Goal: Transaction & Acquisition: Purchase product/service

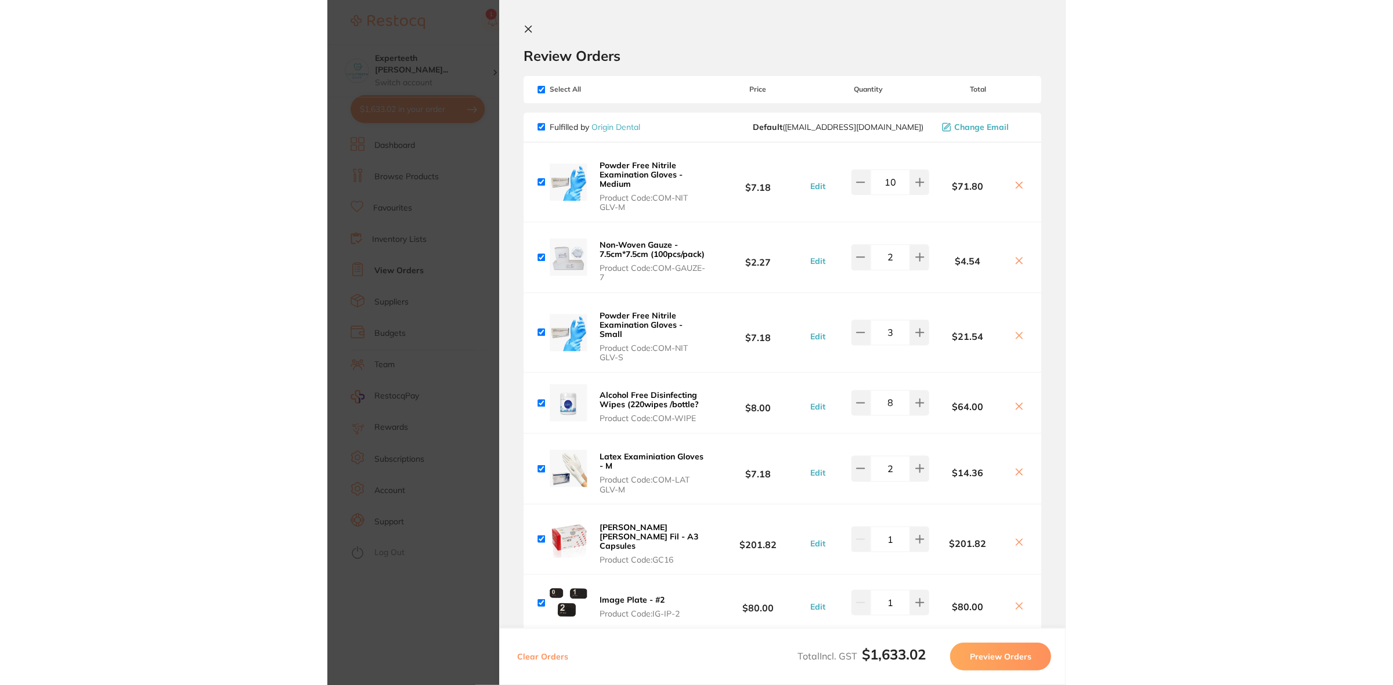
scroll to position [1306, 0]
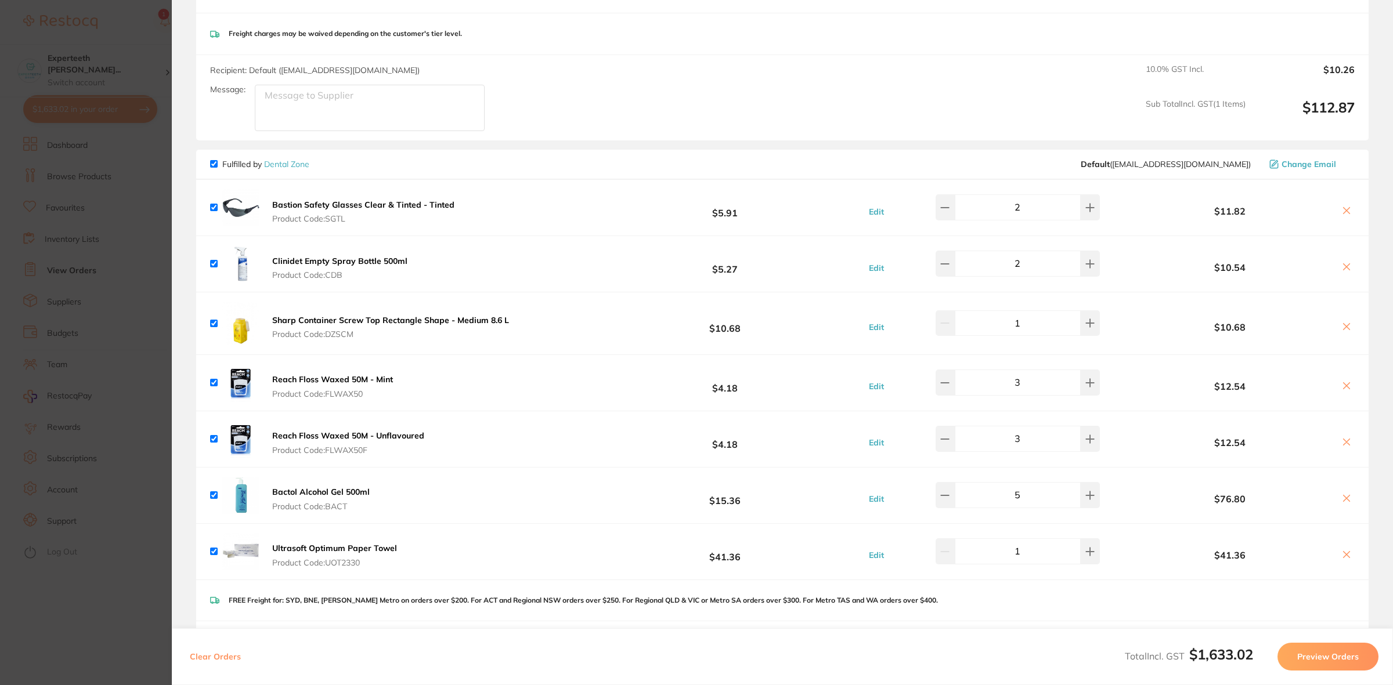
click at [737, 211] on icon at bounding box center [1346, 211] width 6 height 6
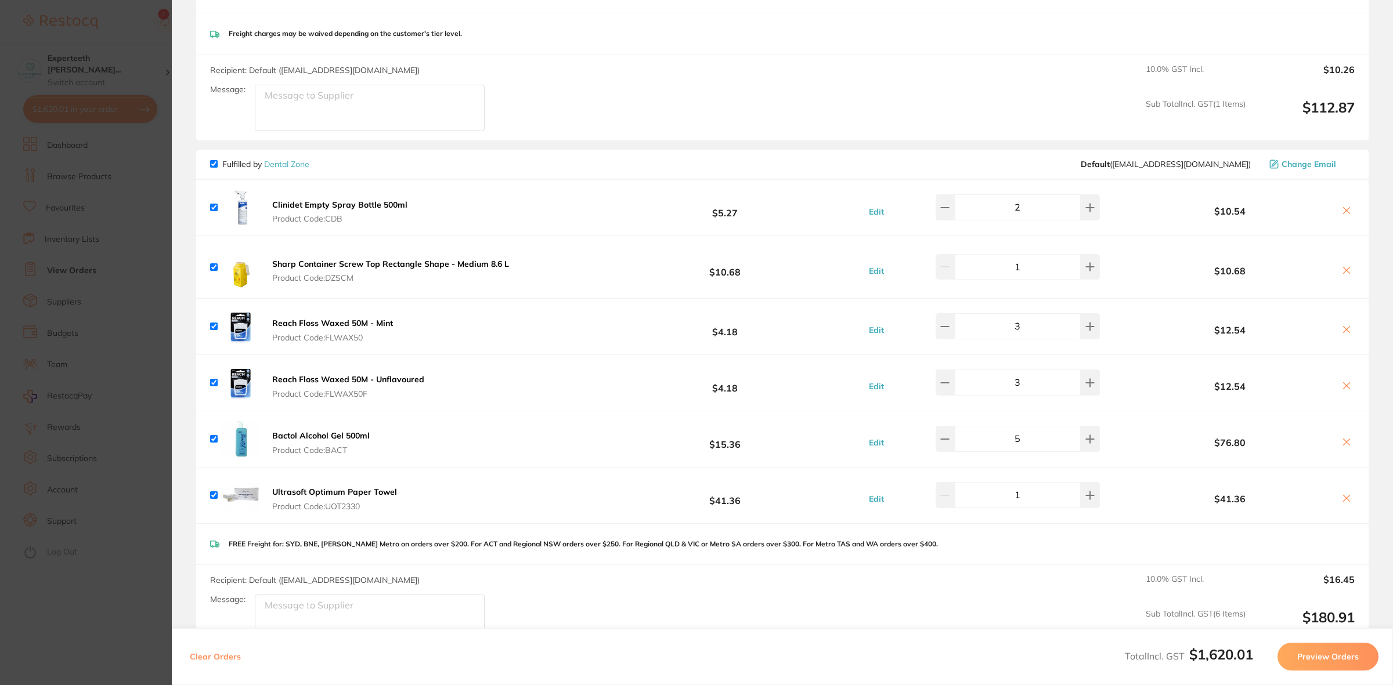
click at [737, 211] on icon at bounding box center [1346, 211] width 6 height 6
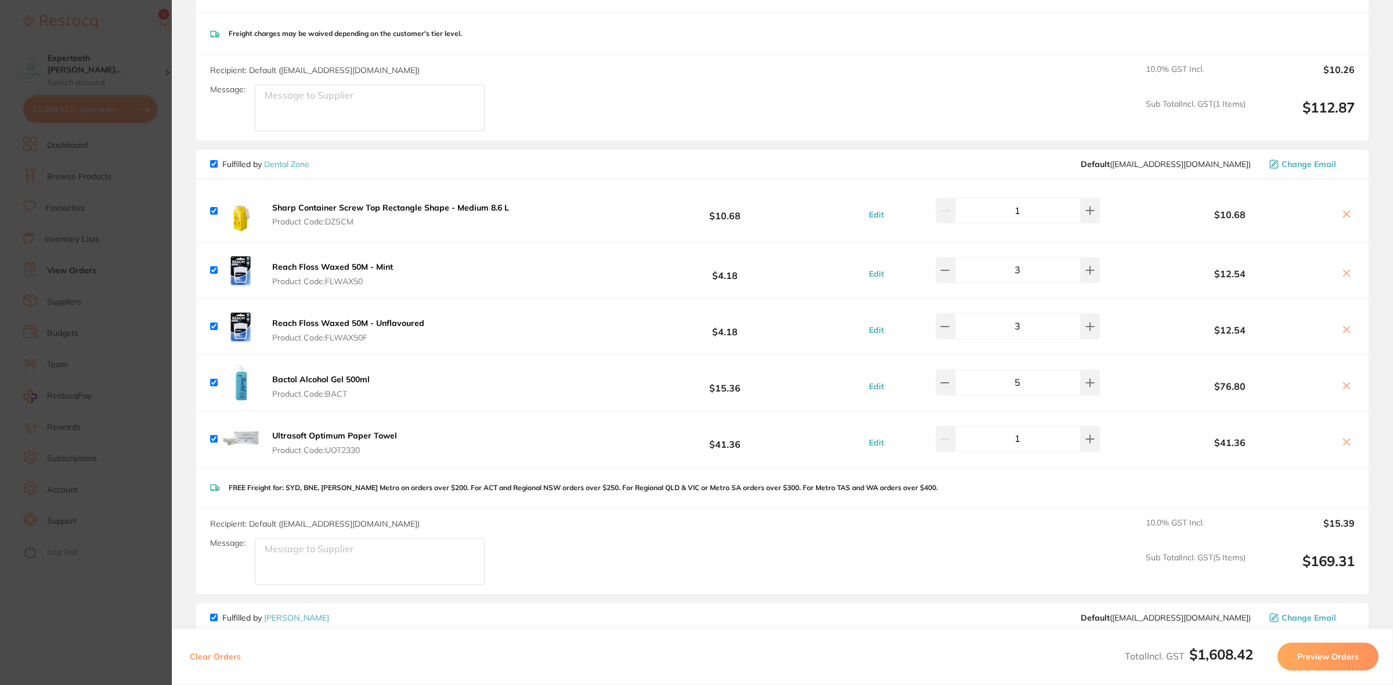
click at [737, 211] on icon at bounding box center [1346, 213] width 9 height 9
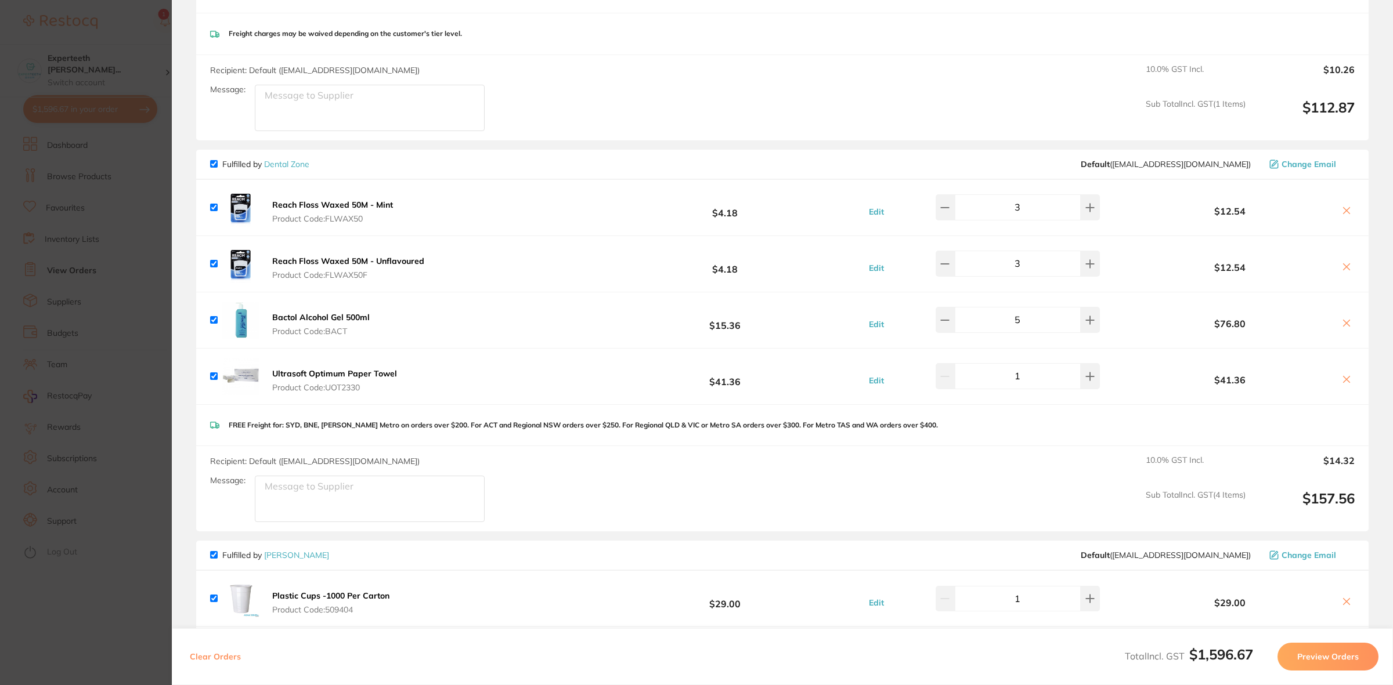
click at [737, 212] on icon at bounding box center [1346, 210] width 9 height 9
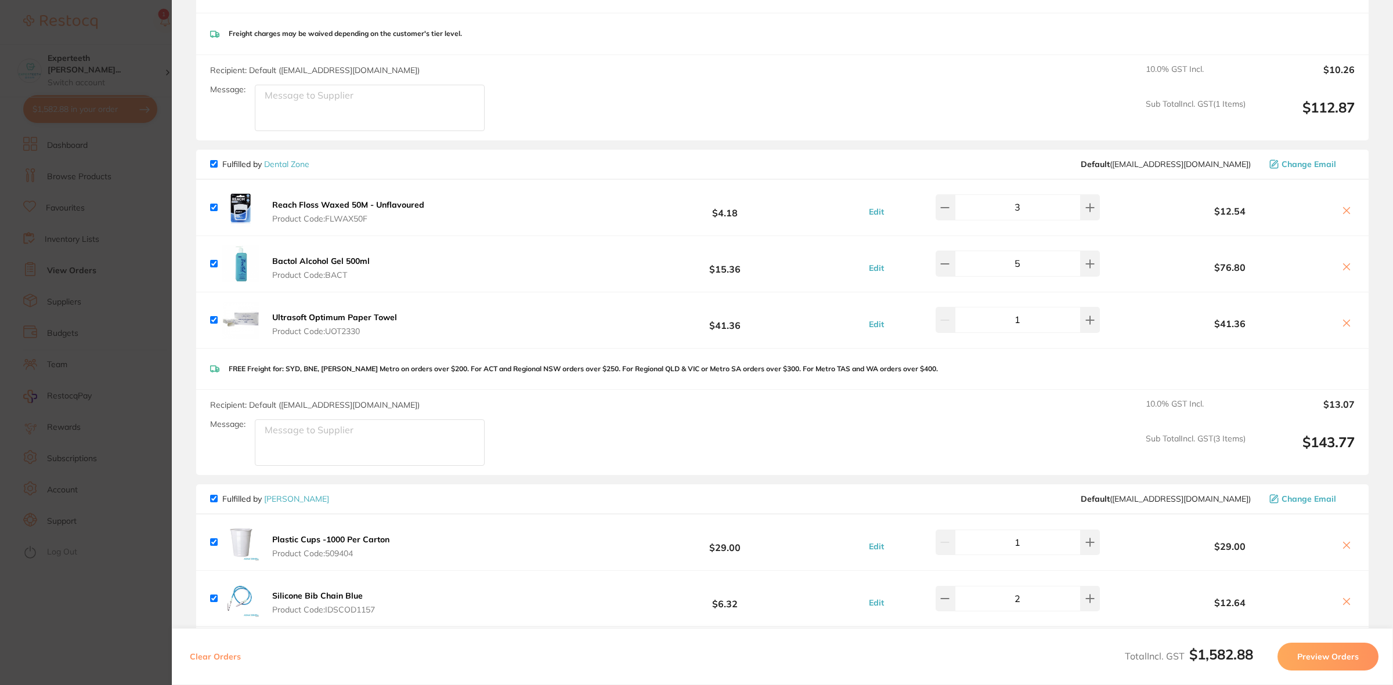
click at [737, 212] on icon at bounding box center [1346, 210] width 9 height 9
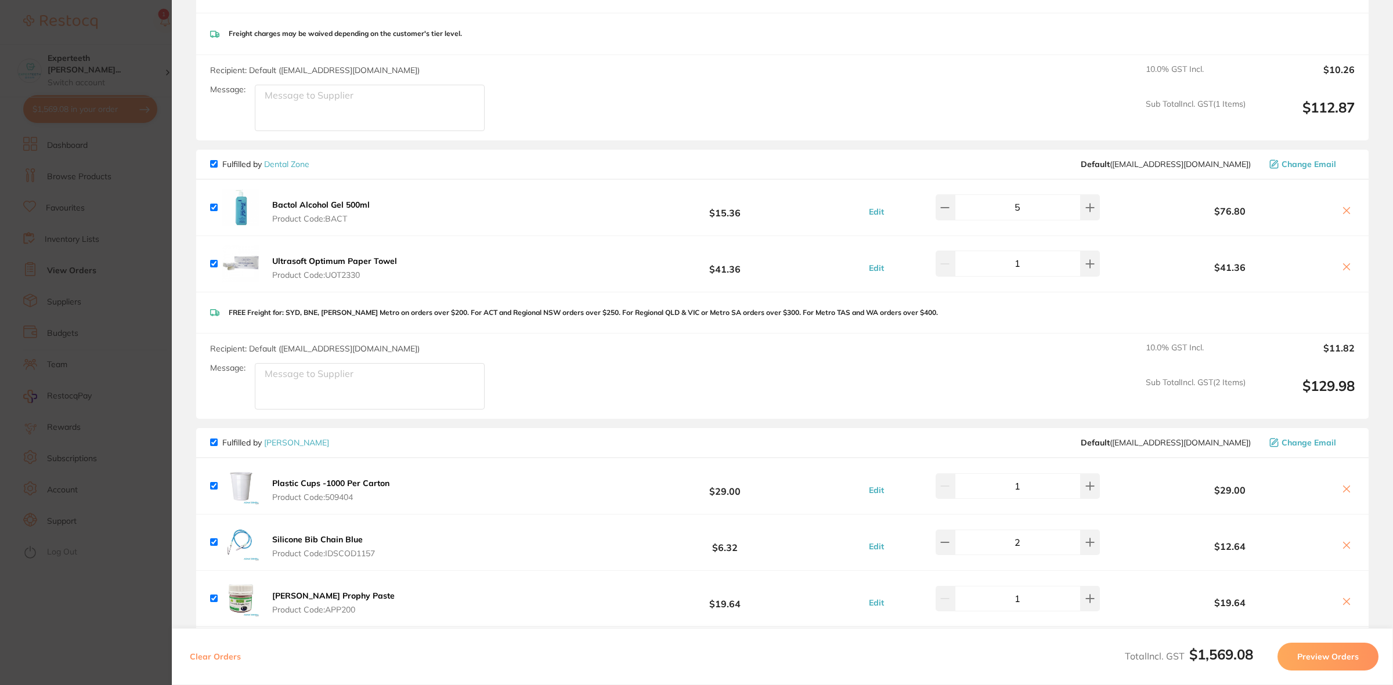
click at [737, 271] on icon at bounding box center [1346, 266] width 9 height 9
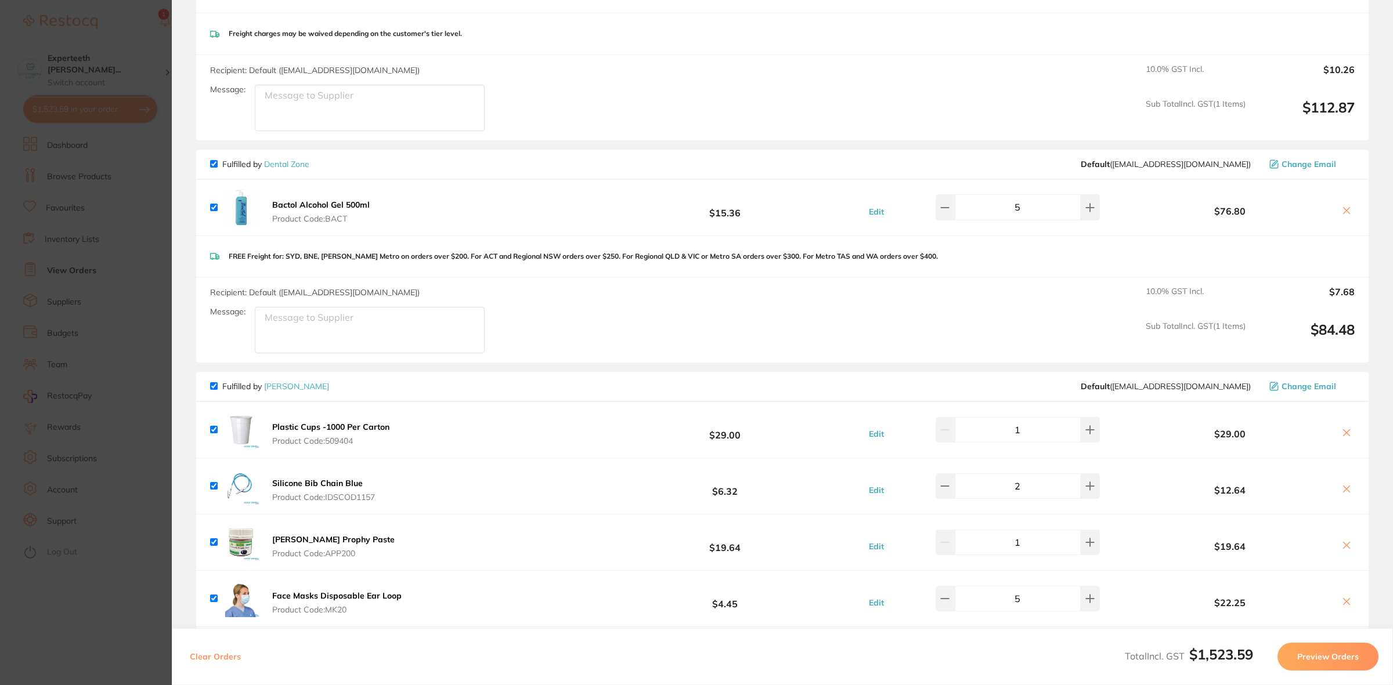
click at [737, 212] on icon at bounding box center [1346, 211] width 6 height 6
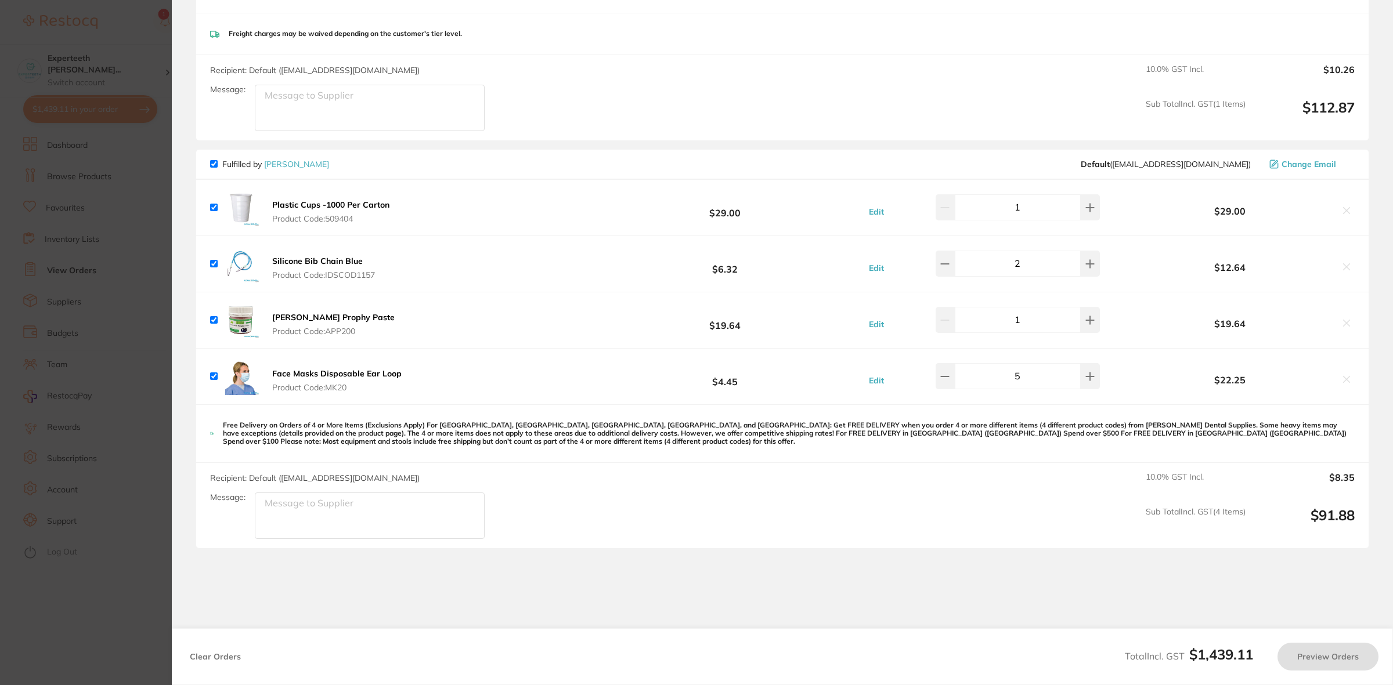
checkbox input "true"
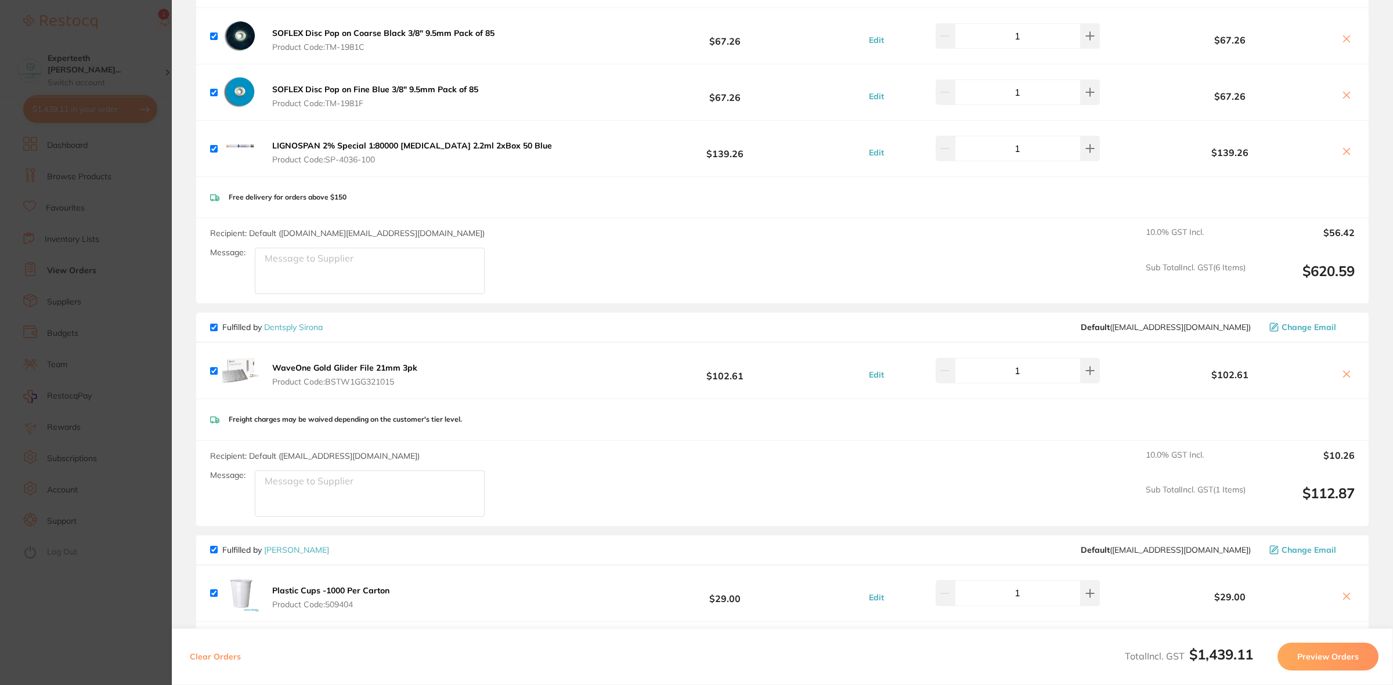
scroll to position [943, 0]
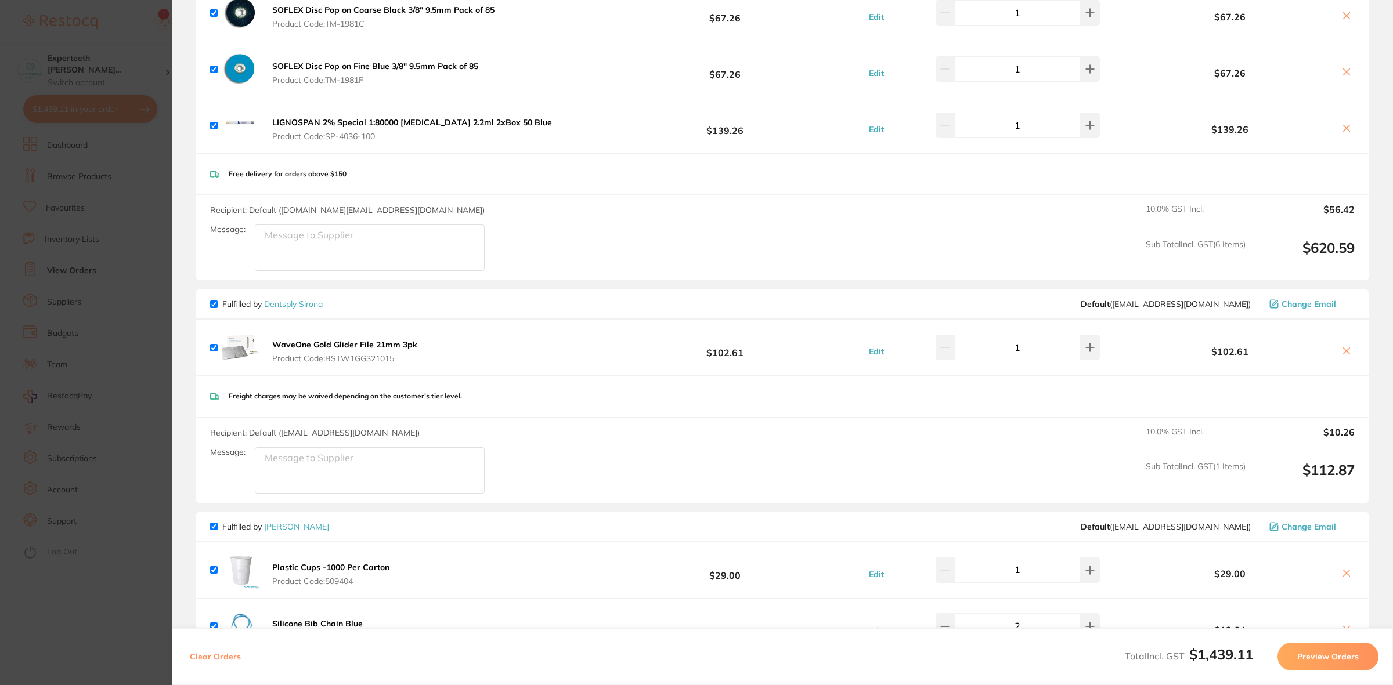
click at [319, 352] on button "WaveOne Gold Glider File 21mm 3pk Product Code: BSTW1GG321015" at bounding box center [345, 351] width 152 height 24
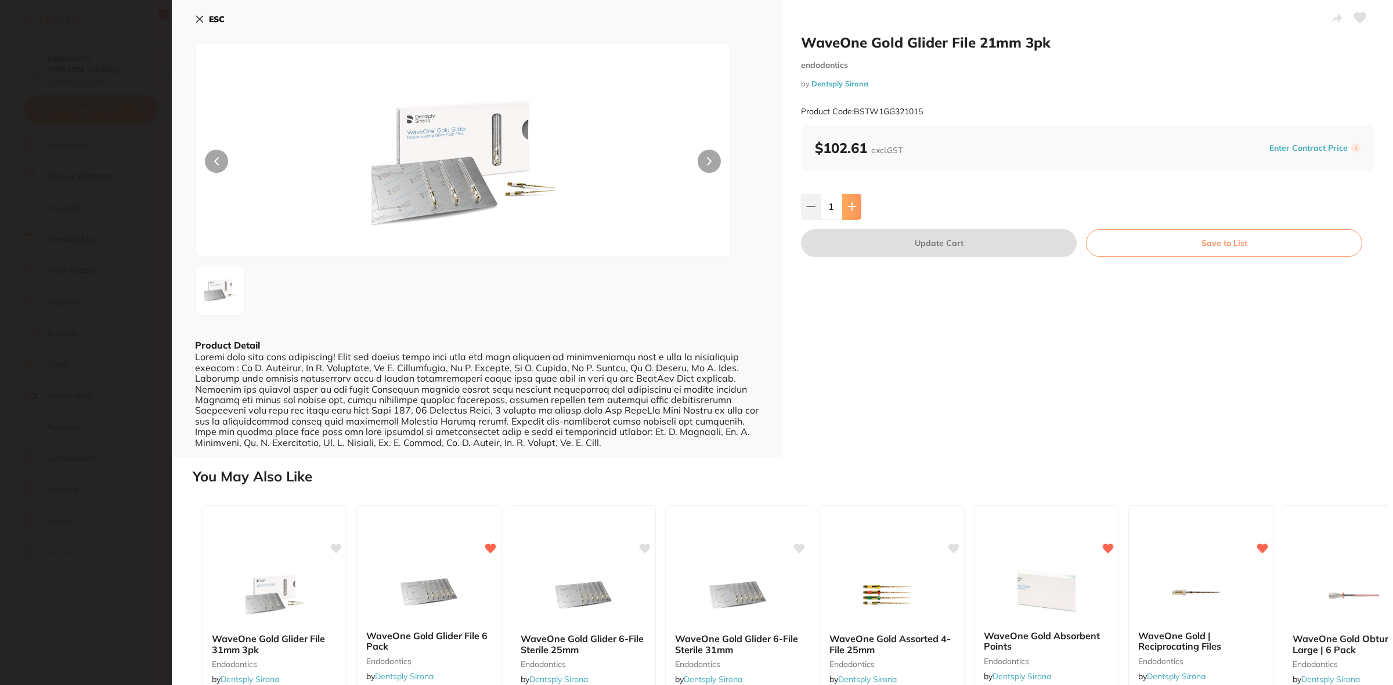
click at [737, 204] on button at bounding box center [851, 207] width 19 height 26
type input "2"
click at [88, 316] on section "WaveOne Gold Glider File 21mm 3pk endodontics by Dentsply Sirona Product Code: …" at bounding box center [696, 342] width 1393 height 685
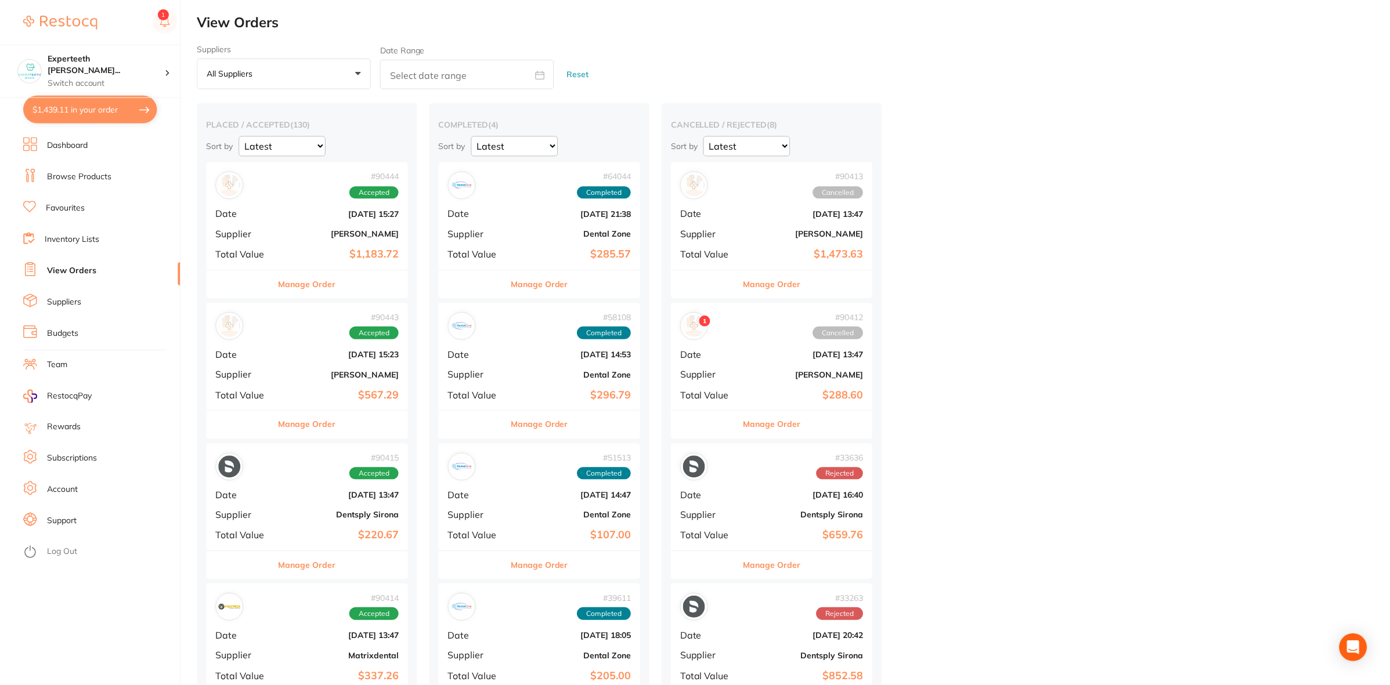
scroll to position [2, 0]
click at [62, 104] on button "$1,439.11 in your order" at bounding box center [90, 109] width 134 height 28
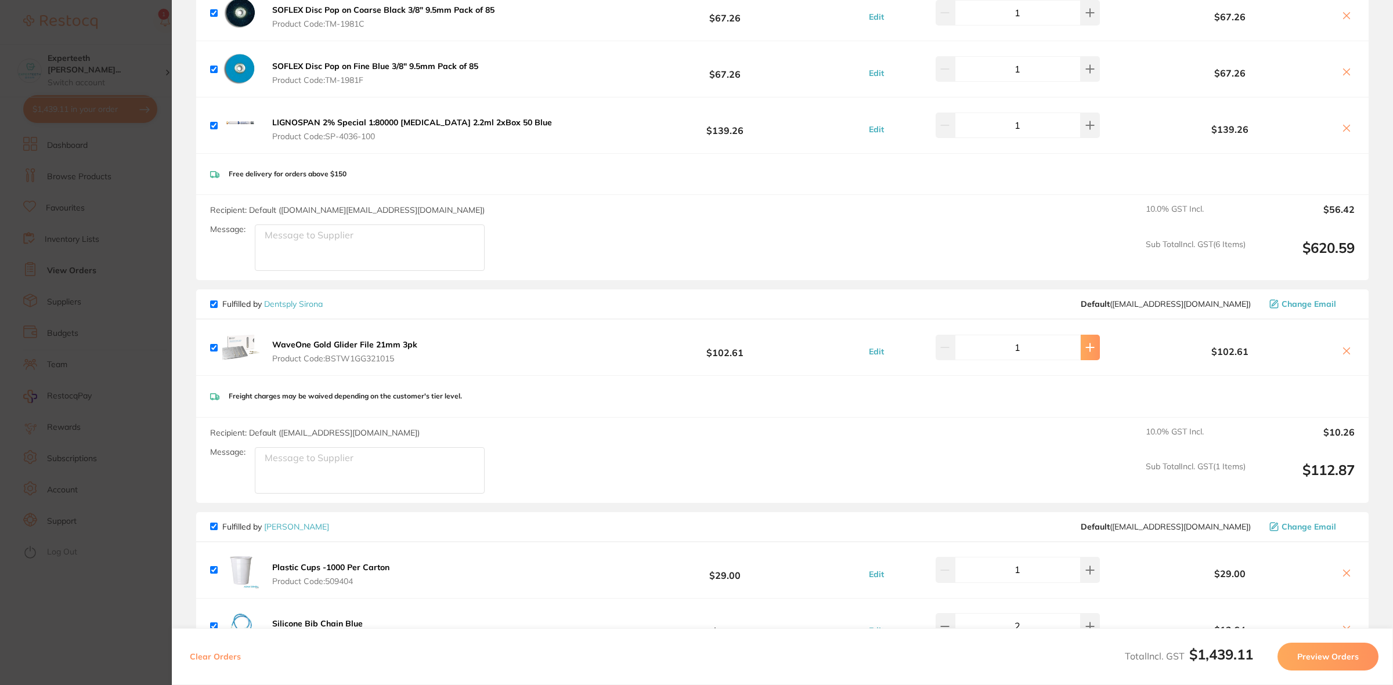
click at [737, 352] on icon at bounding box center [1089, 347] width 9 height 9
type input "2"
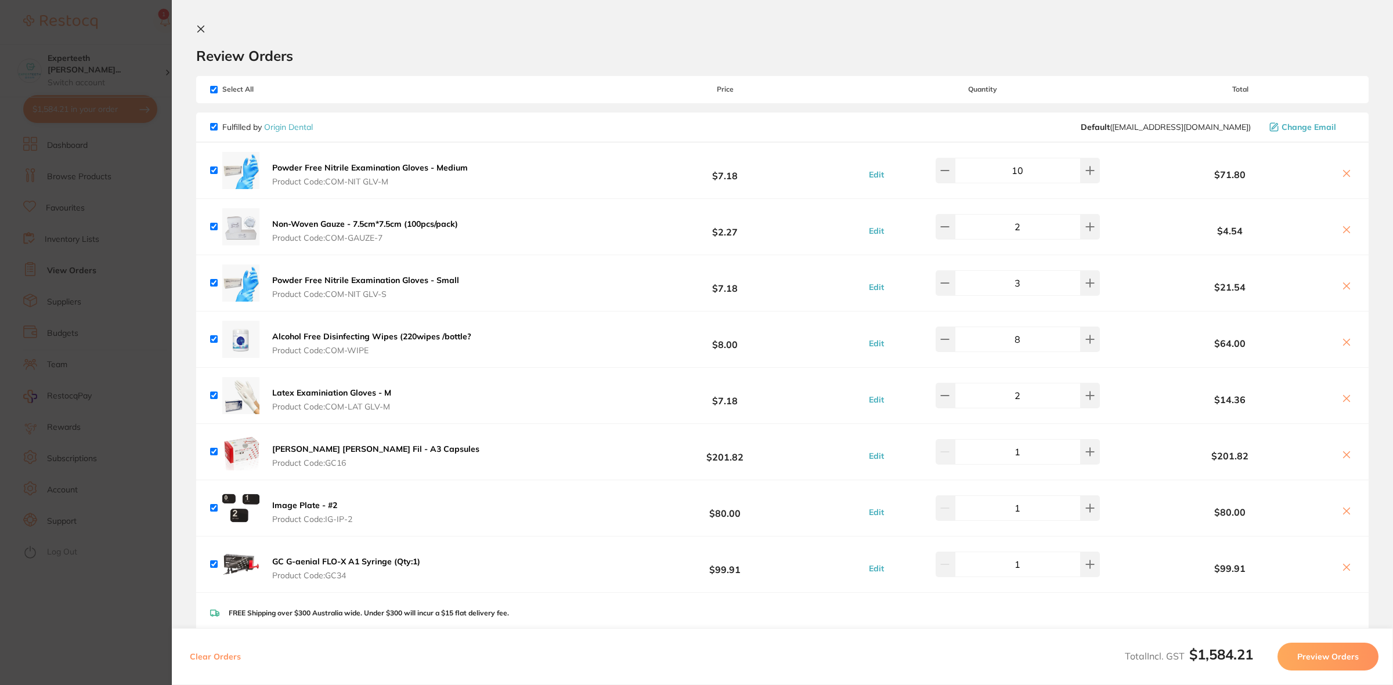
click at [93, 52] on section "Update RRP Set your pre negotiated price for this item. Item Agreed RRP (excl. …" at bounding box center [696, 342] width 1393 height 685
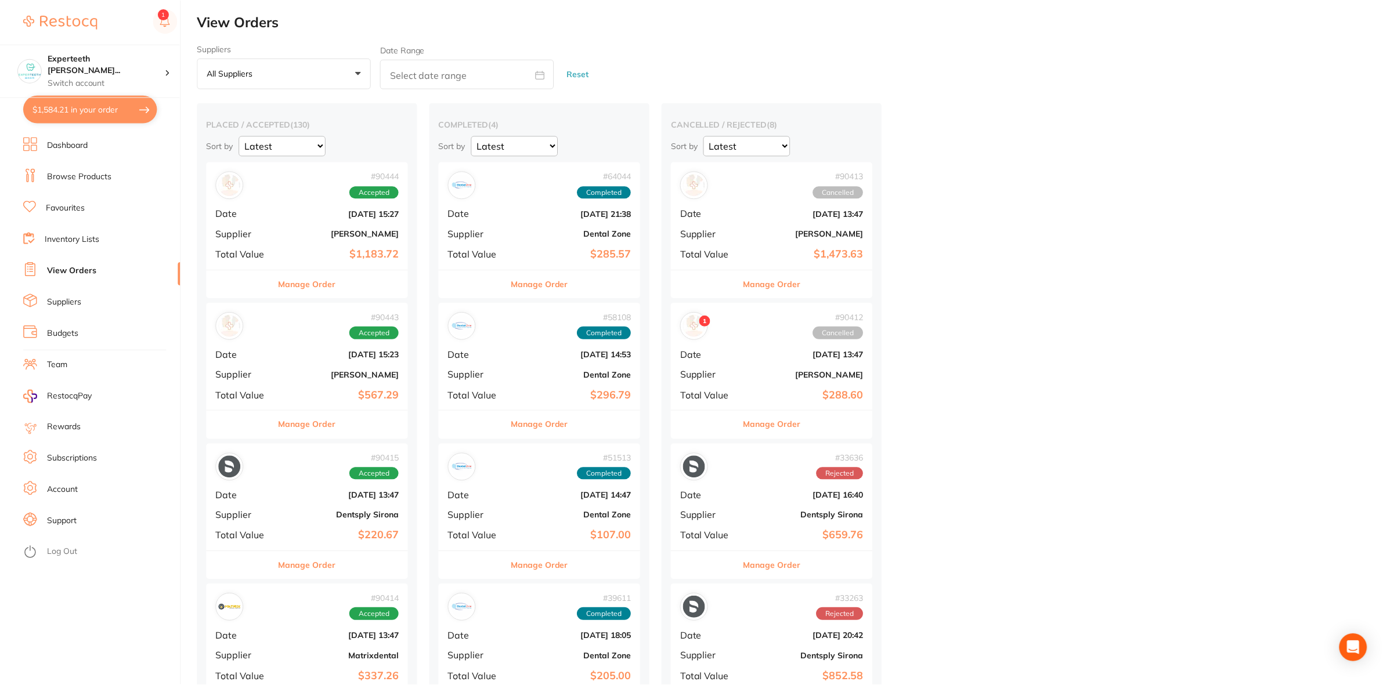
scroll to position [2, 0]
drag, startPoint x: 1074, startPoint y: 251, endPoint x: 1190, endPoint y: 151, distance: 153.4
click at [71, 105] on button "$1,584.21 in your order" at bounding box center [90, 109] width 134 height 28
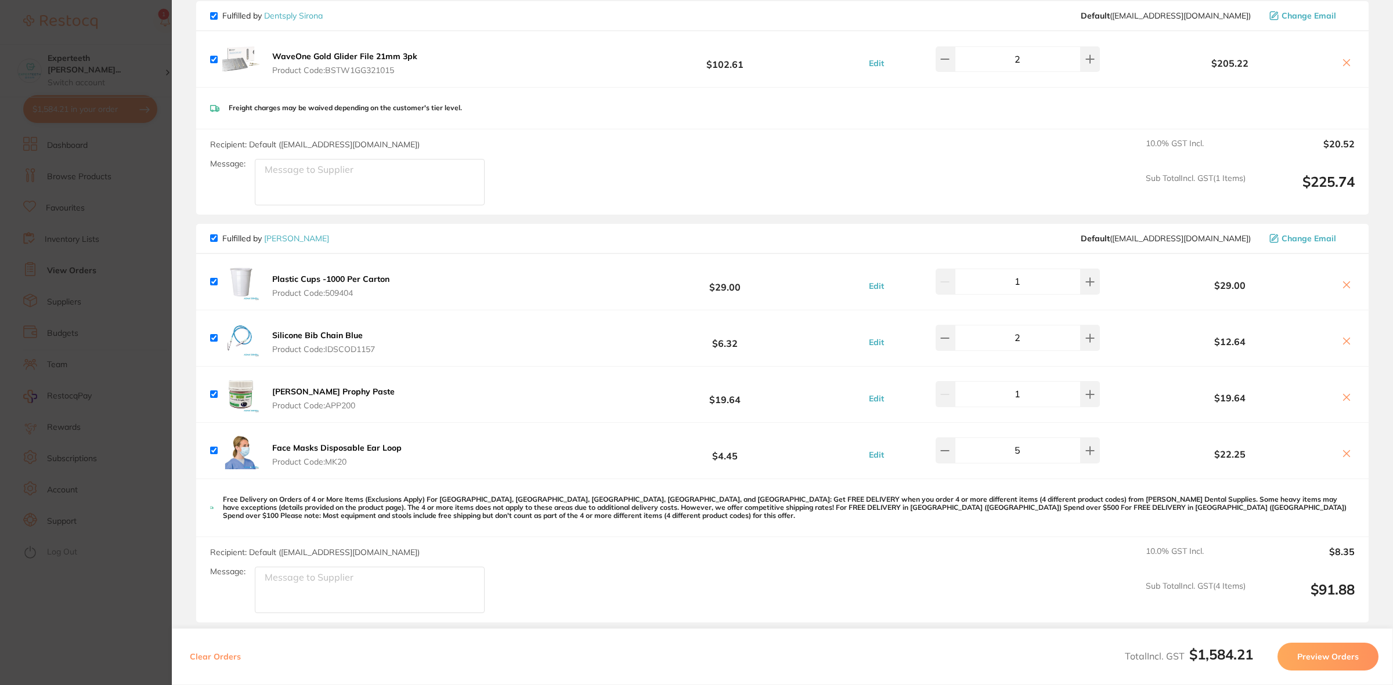
scroll to position [1233, 0]
click at [59, 320] on section "Update RRP Set your pre negotiated price for this item. Item Agreed RRP (excl. …" at bounding box center [696, 342] width 1393 height 685
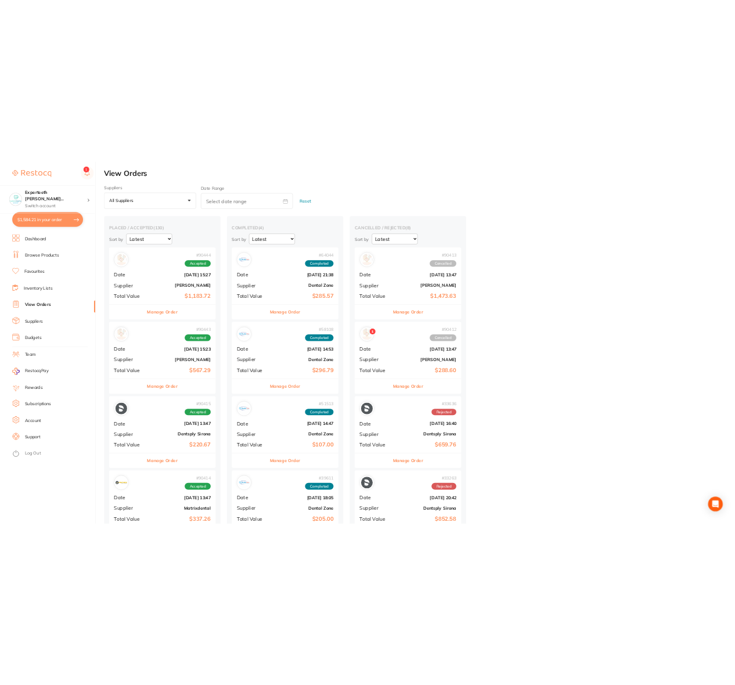
scroll to position [2, 0]
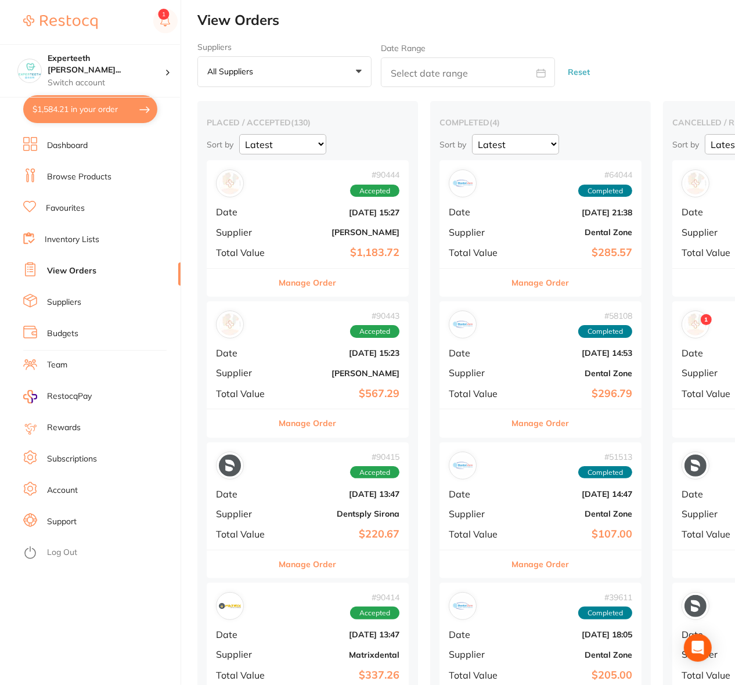
click at [42, 116] on button "$1,584.21 in your order" at bounding box center [90, 109] width 134 height 28
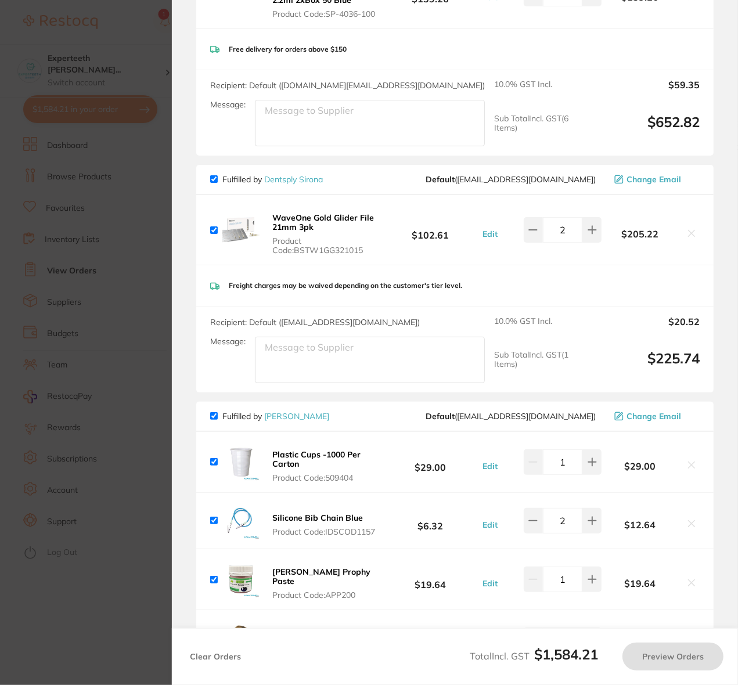
click at [86, 161] on section "Update RRP Set your pre negotiated price for this item. Item Agreed RRP (excl. …" at bounding box center [369, 342] width 738 height 685
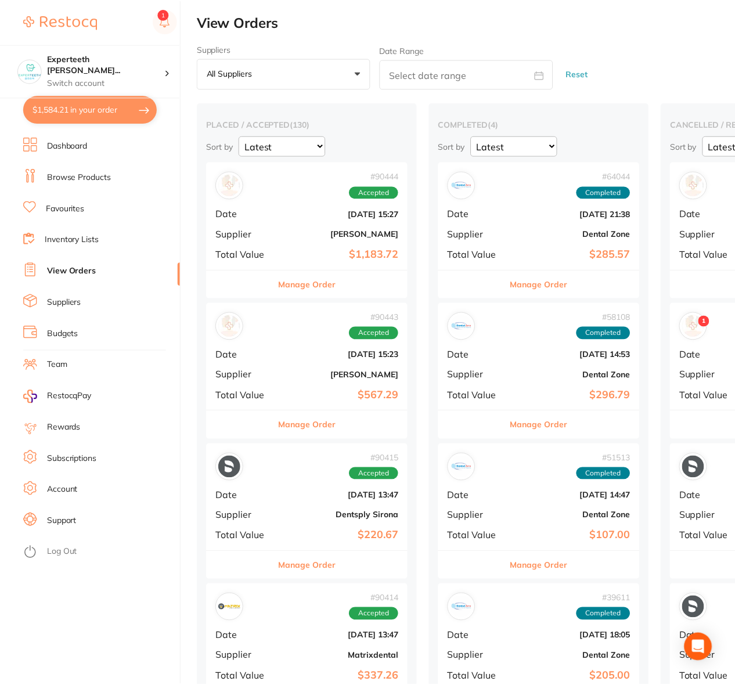
scroll to position [2, 0]
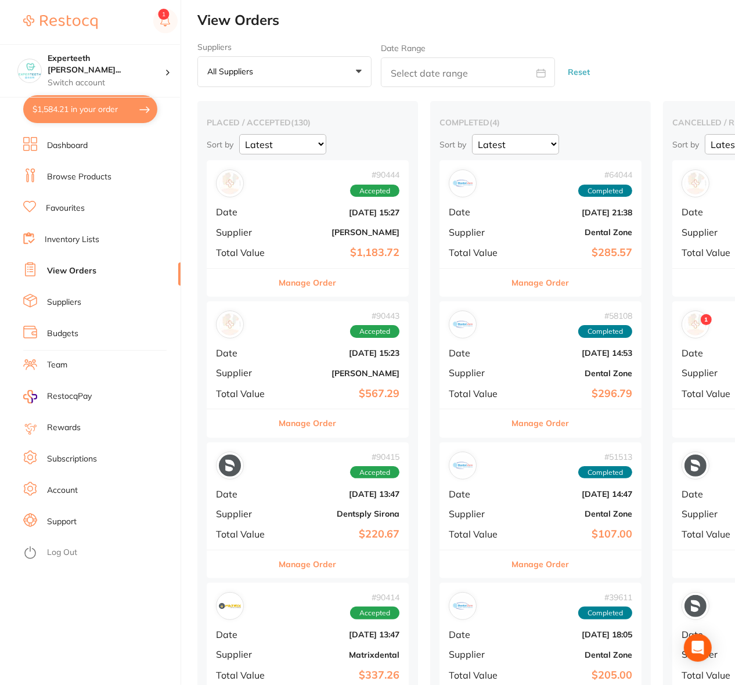
click at [78, 180] on link "Browse Products" at bounding box center [79, 177] width 64 height 12
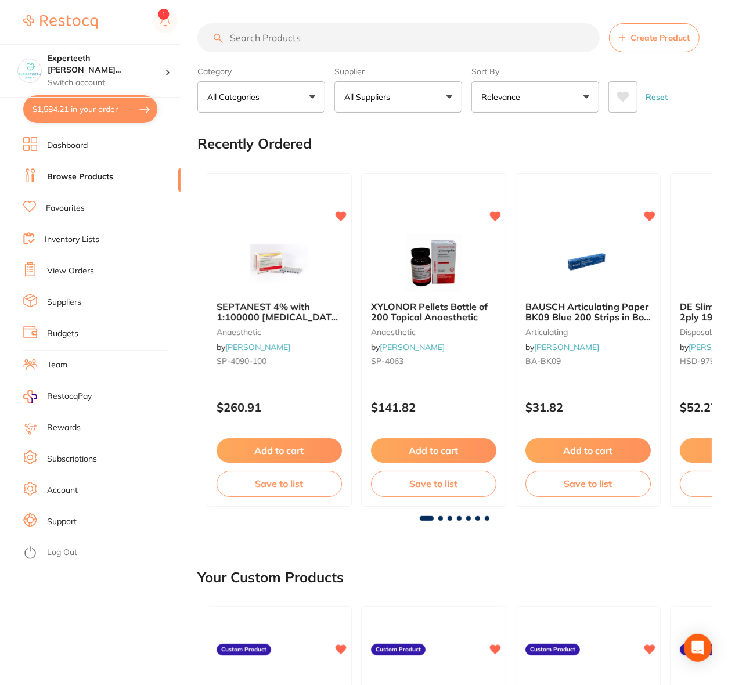
click at [349, 41] on input "search" at bounding box center [398, 37] width 402 height 29
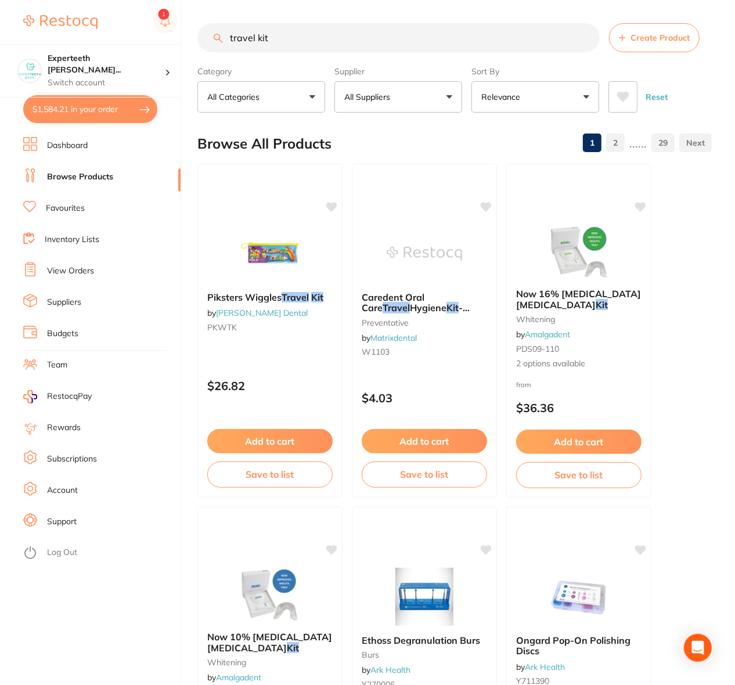
click at [404, 99] on button "All Suppliers" at bounding box center [398, 96] width 128 height 31
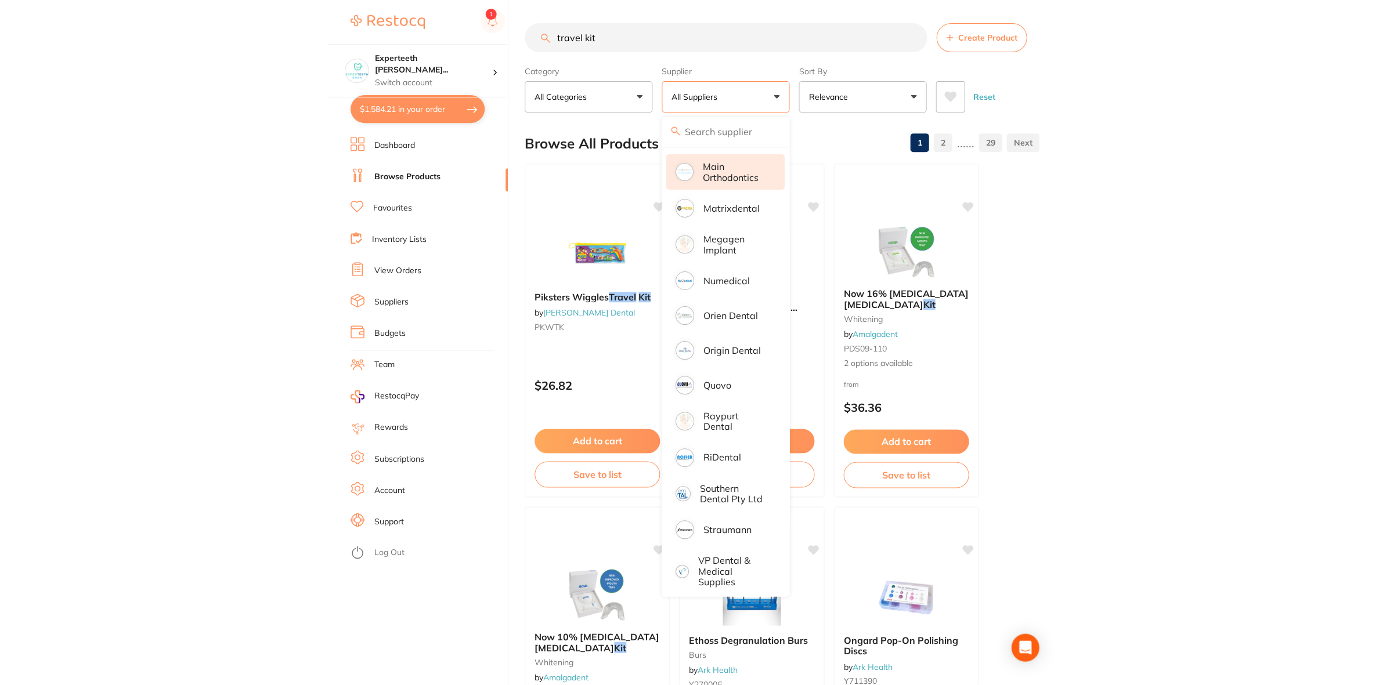
scroll to position [795, 0]
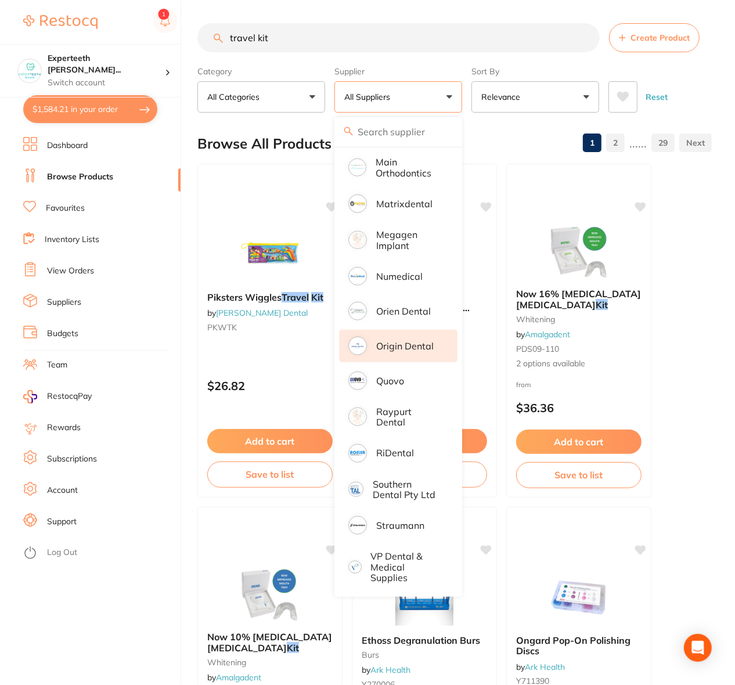
click at [388, 337] on li "Origin Dental" at bounding box center [398, 346] width 118 height 32
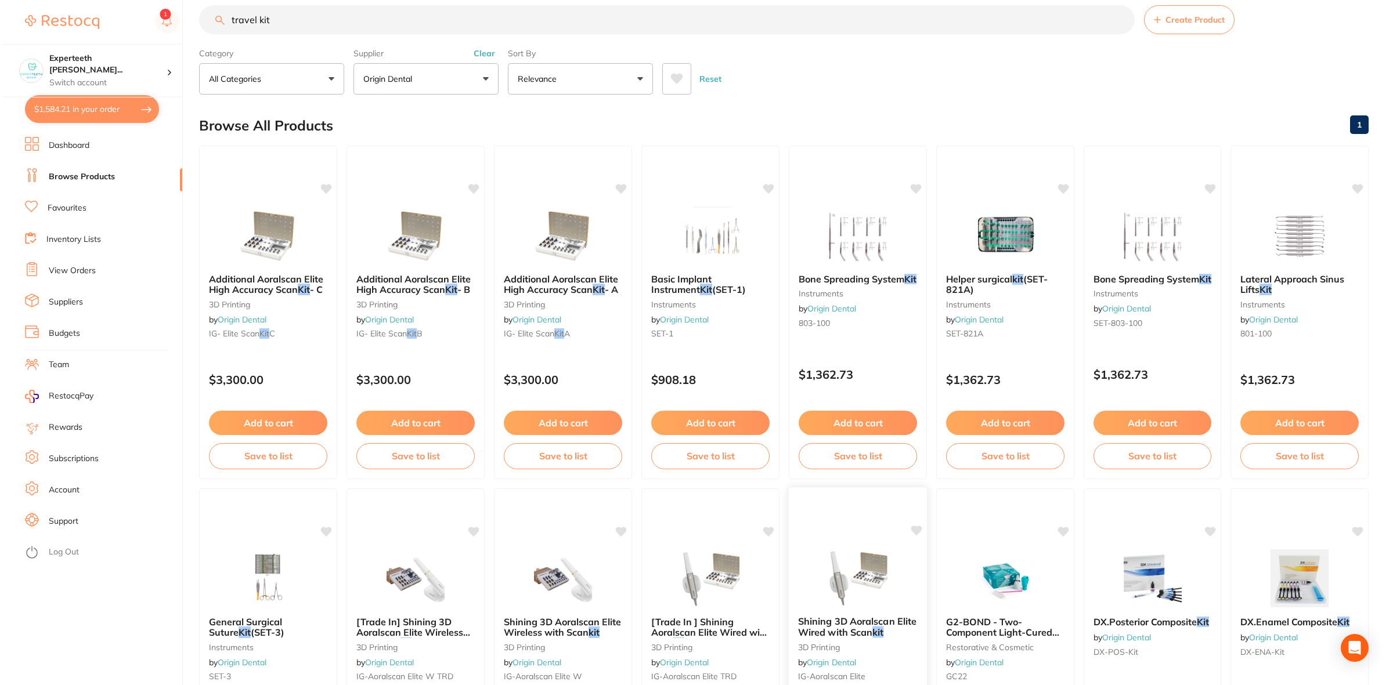
scroll to position [0, 0]
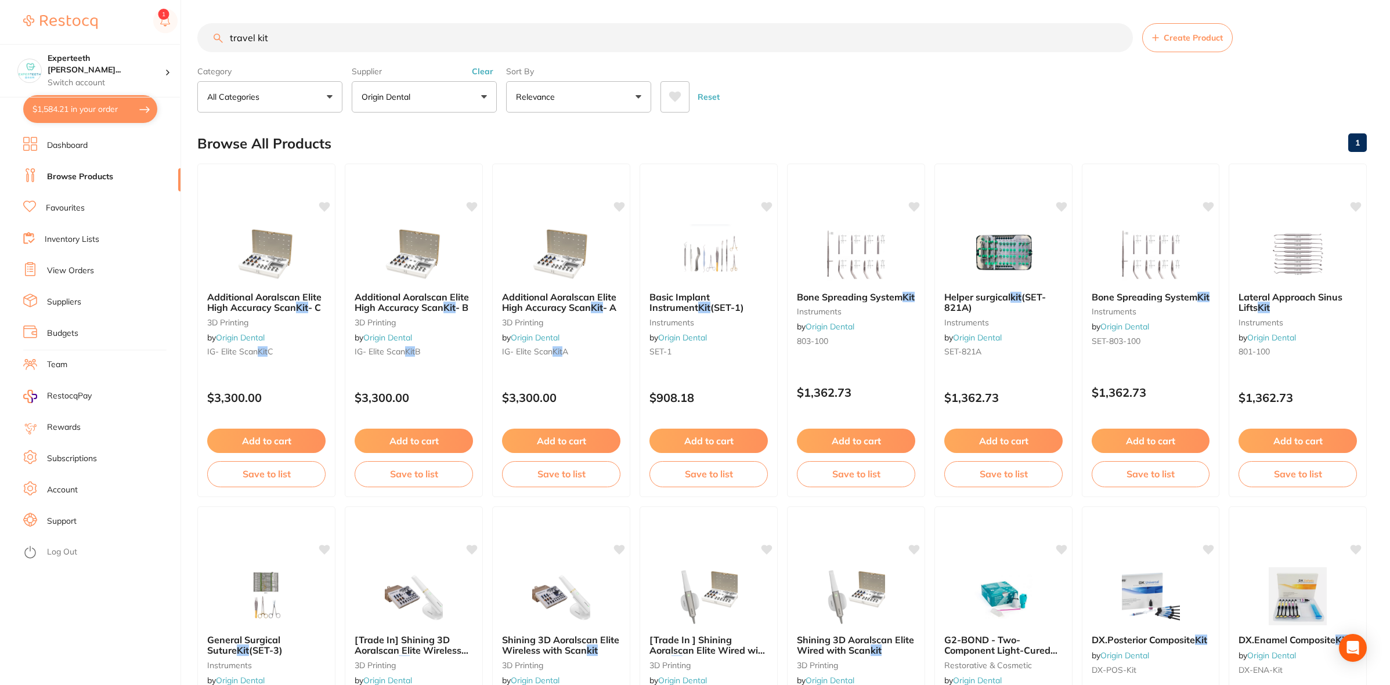
drag, startPoint x: 283, startPoint y: 42, endPoint x: 203, endPoint y: 39, distance: 80.1
click at [203, 39] on input "travel kit" at bounding box center [664, 37] width 935 height 29
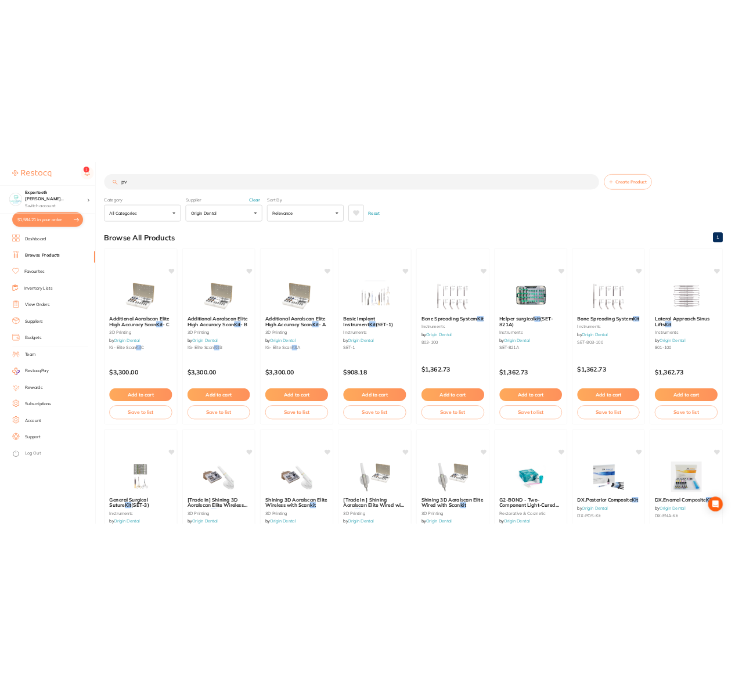
scroll to position [22, 0]
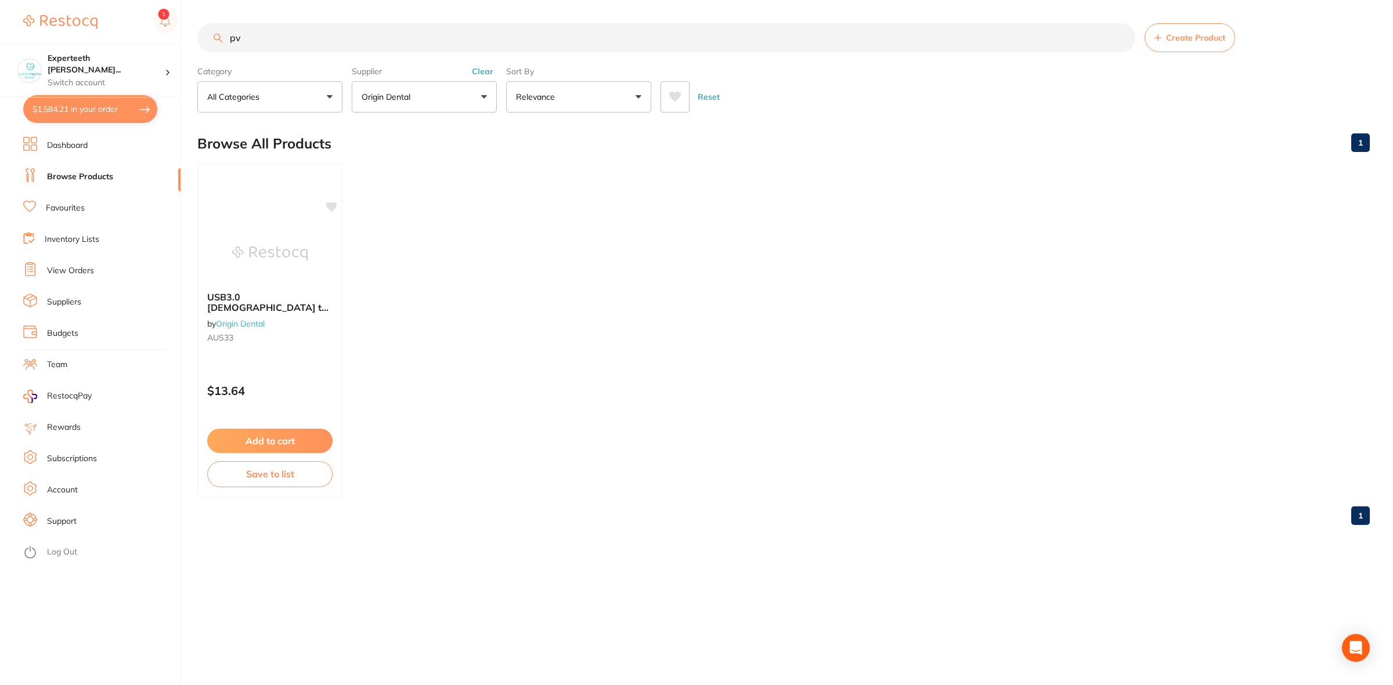
click at [610, 334] on ul "USB3.0 [DEMOGRAPHIC_DATA] to [DEMOGRAPHIC_DATA] Extension Cable 1.5m PV C Type …" at bounding box center [783, 331] width 1172 height 334
drag, startPoint x: 263, startPoint y: 46, endPoint x: 230, endPoint y: 41, distance: 33.5
click at [230, 41] on input "pv" at bounding box center [666, 37] width 938 height 29
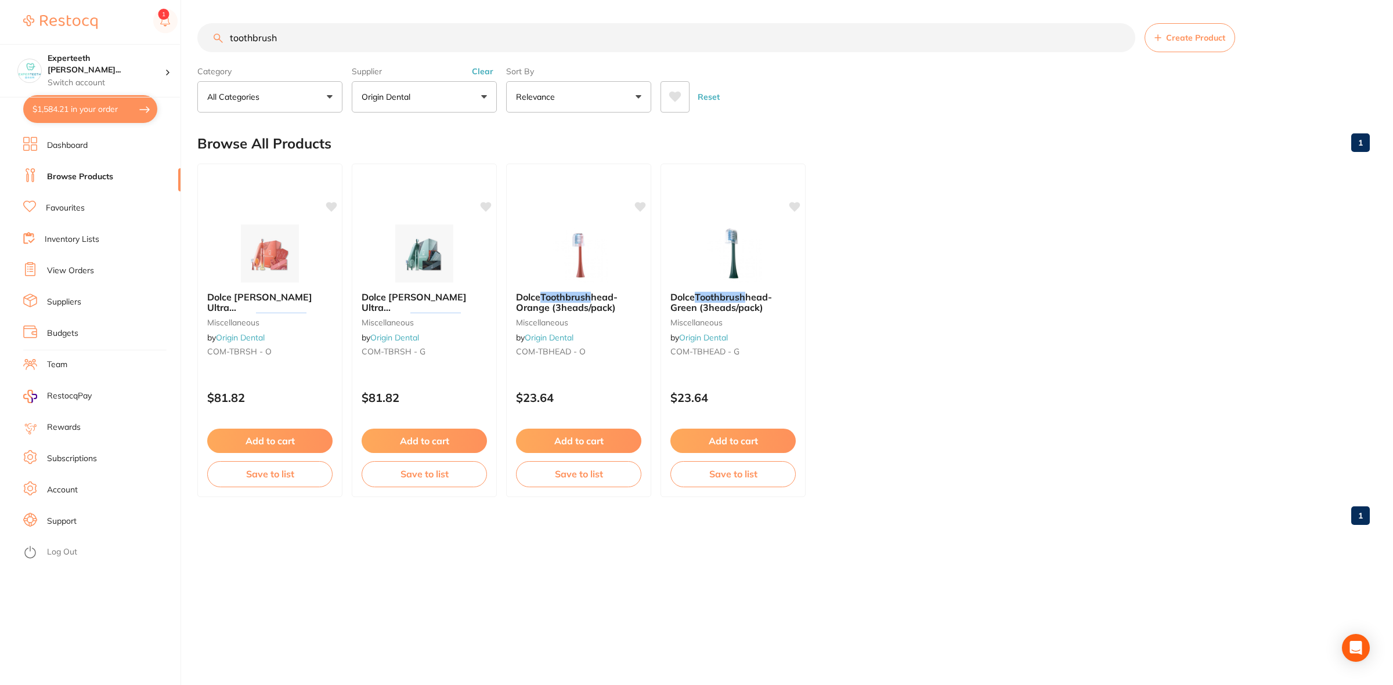
click at [253, 30] on input "toothbrush" at bounding box center [666, 37] width 938 height 29
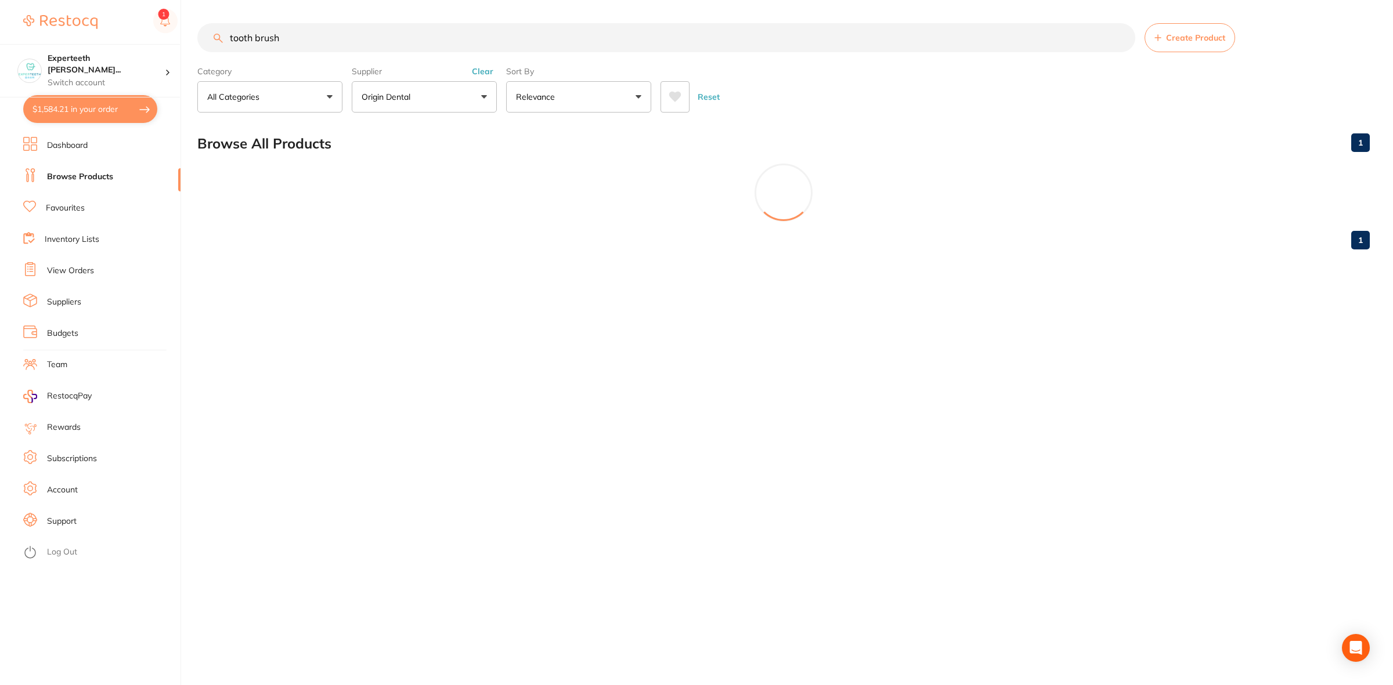
type input "tooth brush"
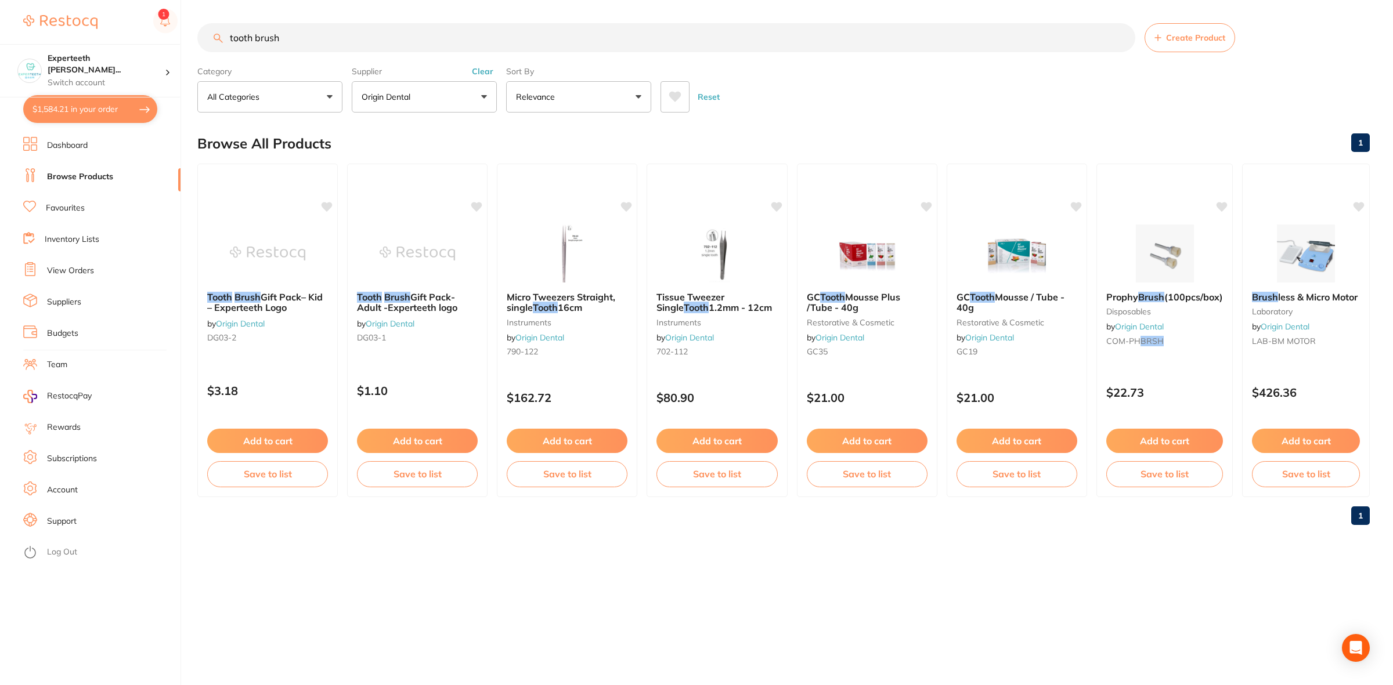
click at [737, 558] on div "tooth brush Create Product Category All Categories All Categories disposables i…" at bounding box center [794, 342] width 1195 height 685
click at [420, 309] on span "Gift Pack- Adult -Experteeth logo" at bounding box center [407, 302] width 100 height 22
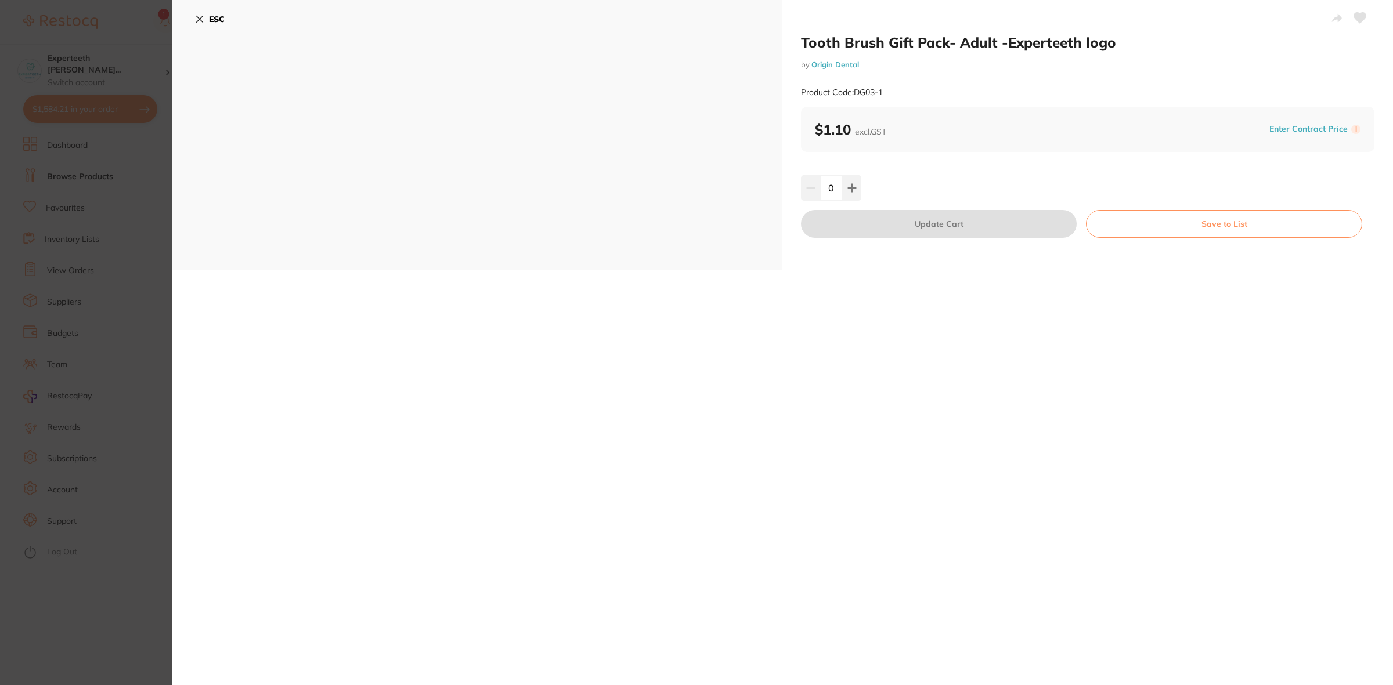
click at [57, 415] on section "Tooth Brush Gift Pack- Adult -Experteeth logo by Origin Dental Product Code: DG…" at bounding box center [696, 342] width 1393 height 685
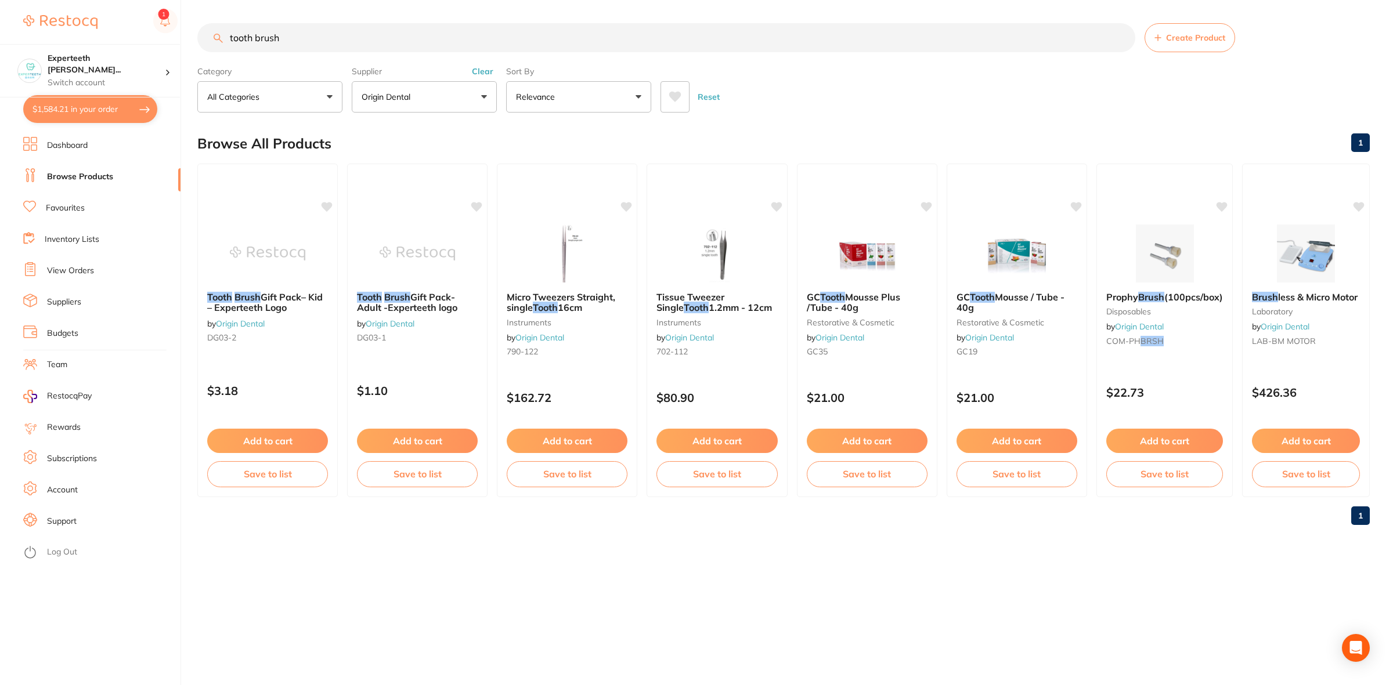
click at [496, 594] on div "tooth brush Create Product Category All Categories All Categories disposables i…" at bounding box center [794, 342] width 1195 height 685
click at [453, 565] on div "tooth brush Create Product Category All Categories All Categories disposables i…" at bounding box center [794, 342] width 1195 height 685
click at [377, 599] on div "tooth brush Create Product Category All Categories All Categories disposables i…" at bounding box center [794, 342] width 1195 height 685
